Goal: Connect with others: Connect with others

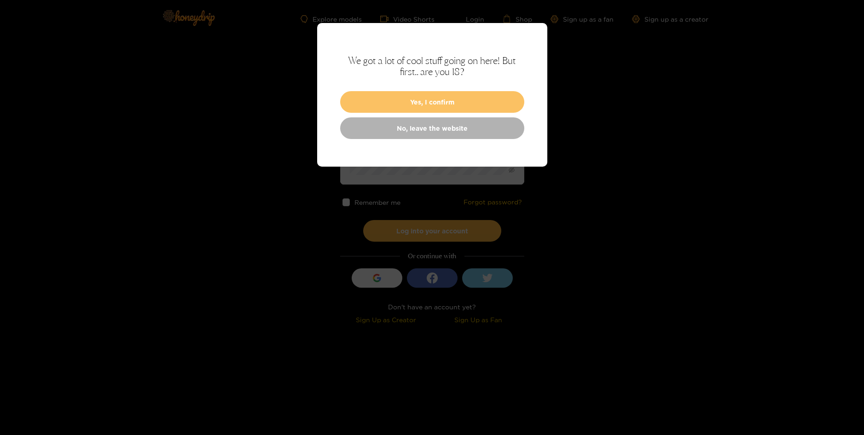
click at [475, 101] on button "Yes, I confirm" at bounding box center [432, 102] width 184 height 22
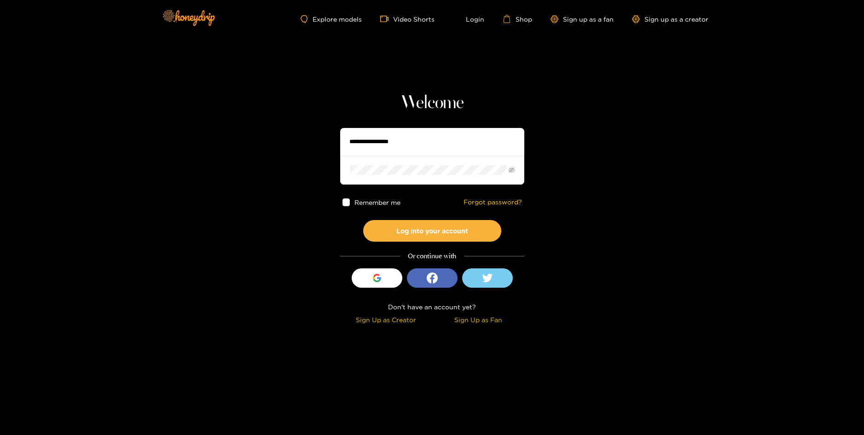
click at [455, 136] on input "text" at bounding box center [432, 142] width 184 height 28
type input "**********"
click at [363, 220] on button "Log into your account" at bounding box center [432, 231] width 138 height 22
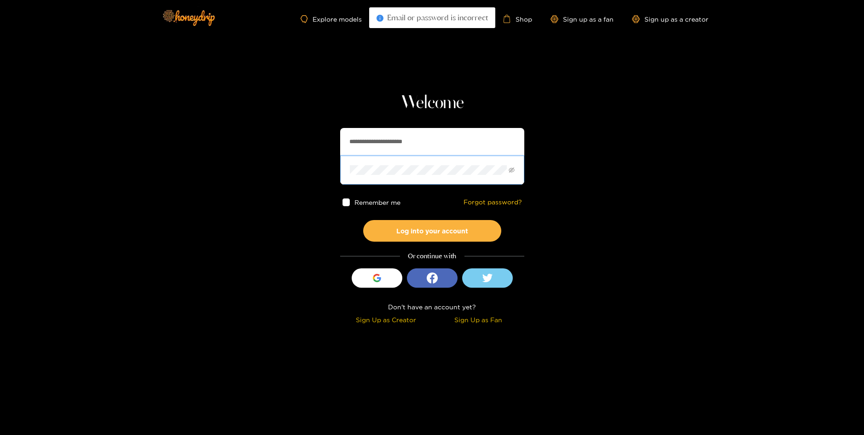
click at [363, 220] on button "Log into your account" at bounding box center [432, 231] width 138 height 22
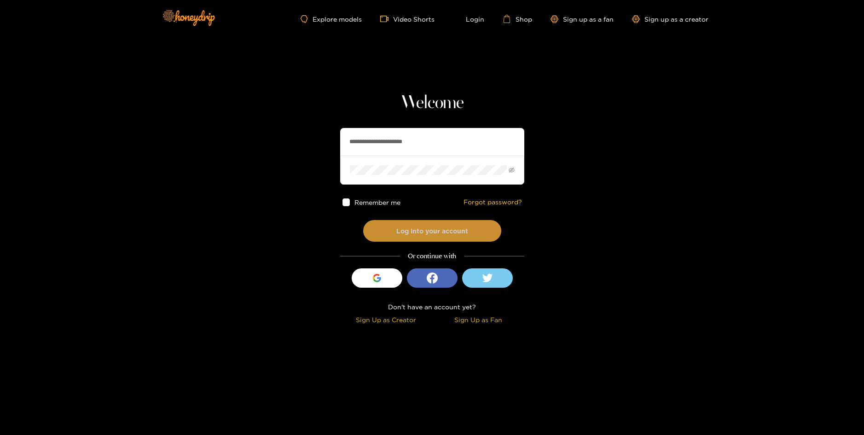
click at [422, 225] on button "Log into your account" at bounding box center [432, 231] width 138 height 22
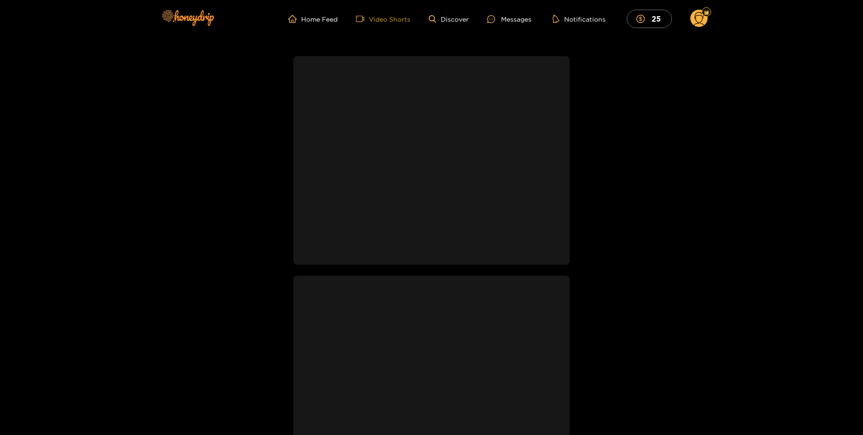
click at [392, 17] on link "Video Shorts" at bounding box center [383, 19] width 54 height 8
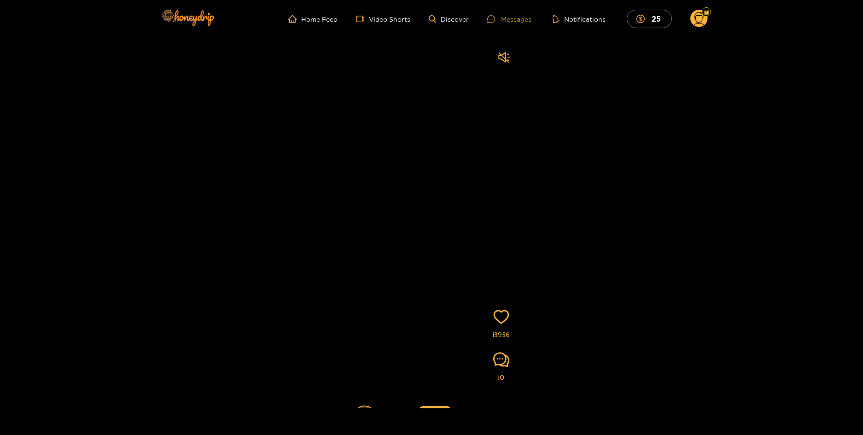
click at [521, 21] on div "Messages" at bounding box center [509, 19] width 44 height 11
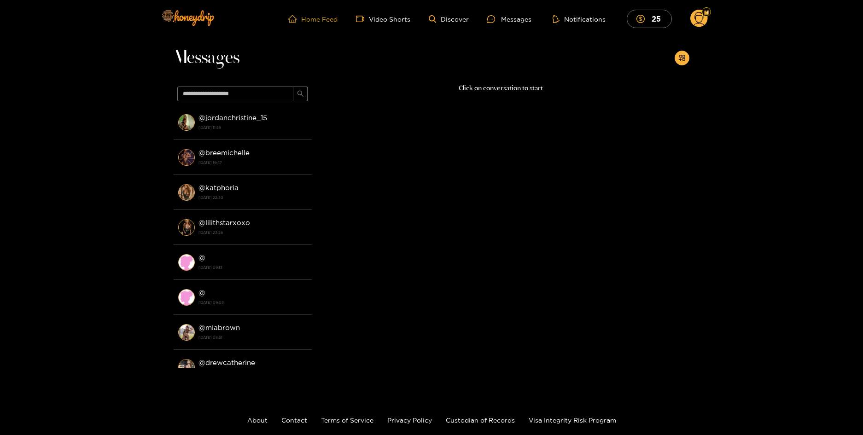
click at [322, 15] on link "Home Feed" at bounding box center [312, 19] width 49 height 8
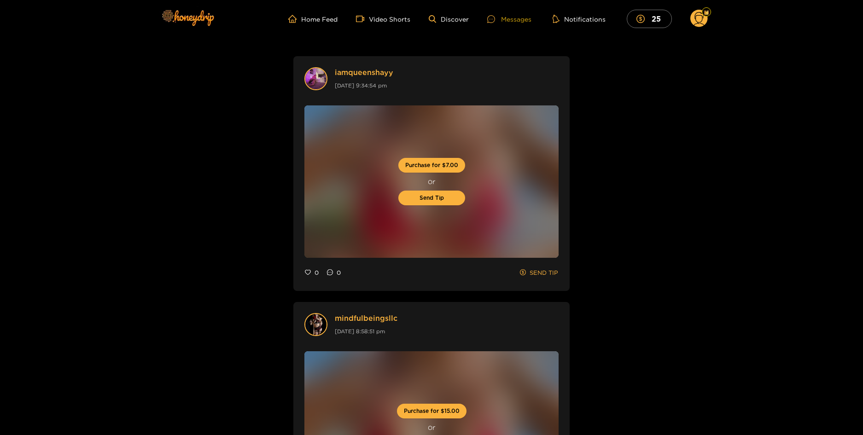
click at [527, 20] on div "Messages" at bounding box center [509, 19] width 44 height 11
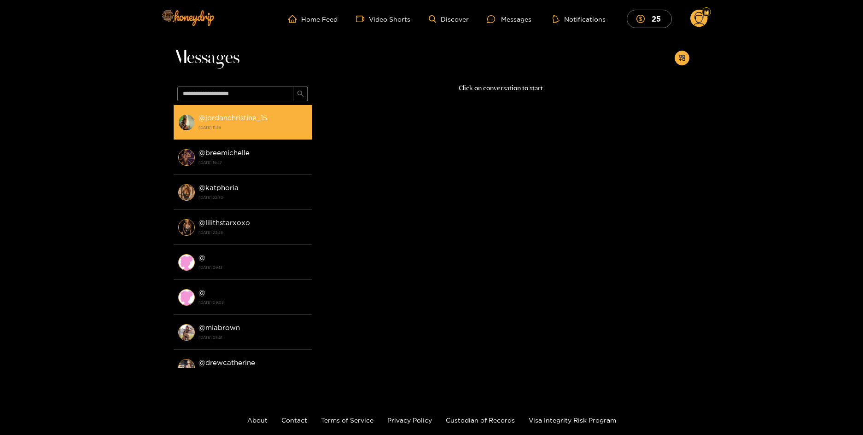
click at [223, 117] on strong "@ jordanchristine_15" at bounding box center [232, 118] width 69 height 8
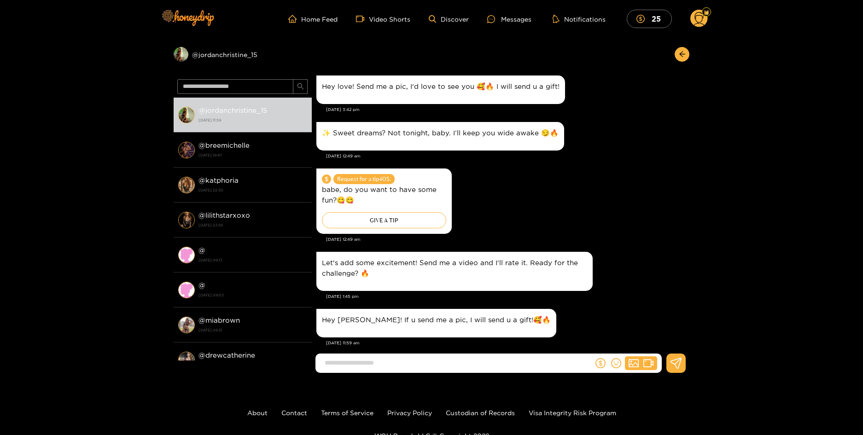
scroll to position [1530, 0]
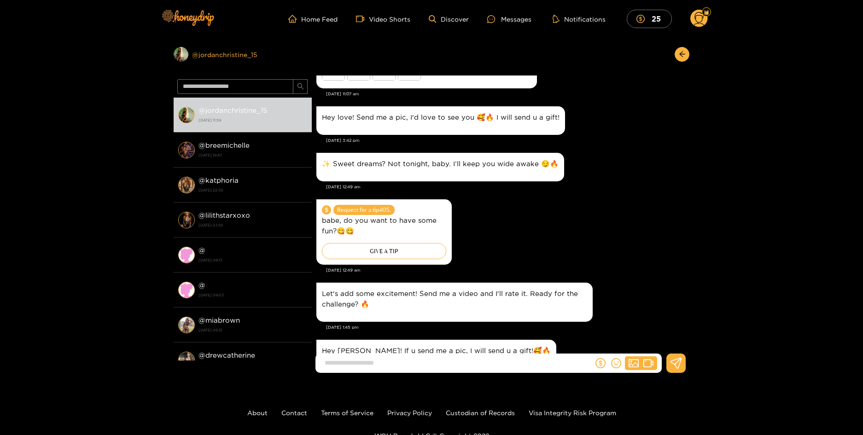
click at [222, 55] on div "Preview @ jordanchristine_15" at bounding box center [243, 54] width 138 height 15
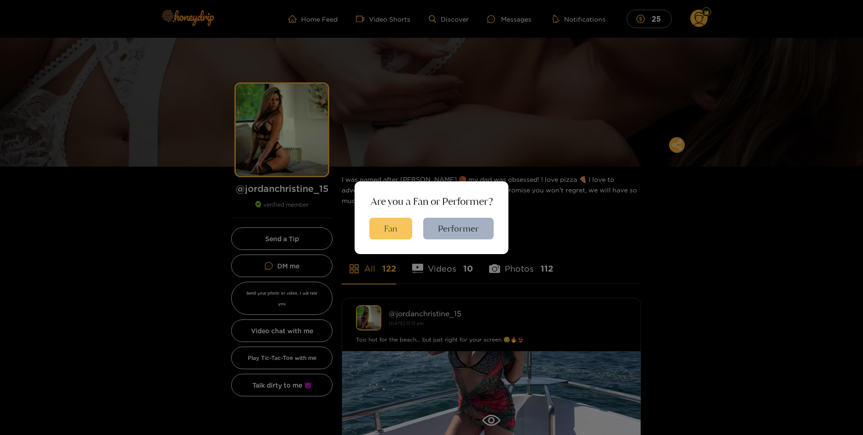
click at [392, 226] on button "Fan" at bounding box center [390, 229] width 43 height 22
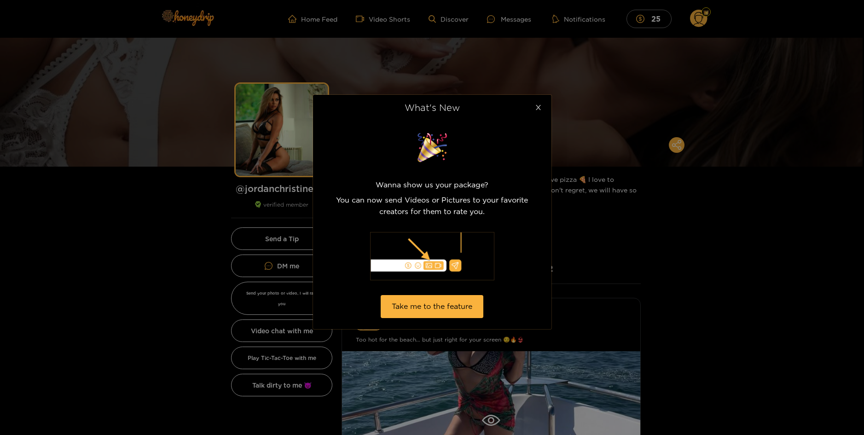
click at [541, 109] on icon "close" at bounding box center [538, 107] width 7 height 7
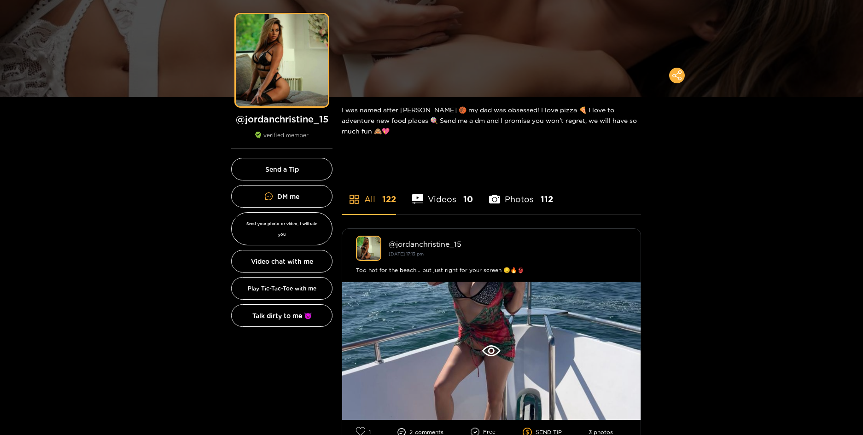
scroll to position [61, 0]
